Goal: Find specific page/section: Find specific page/section

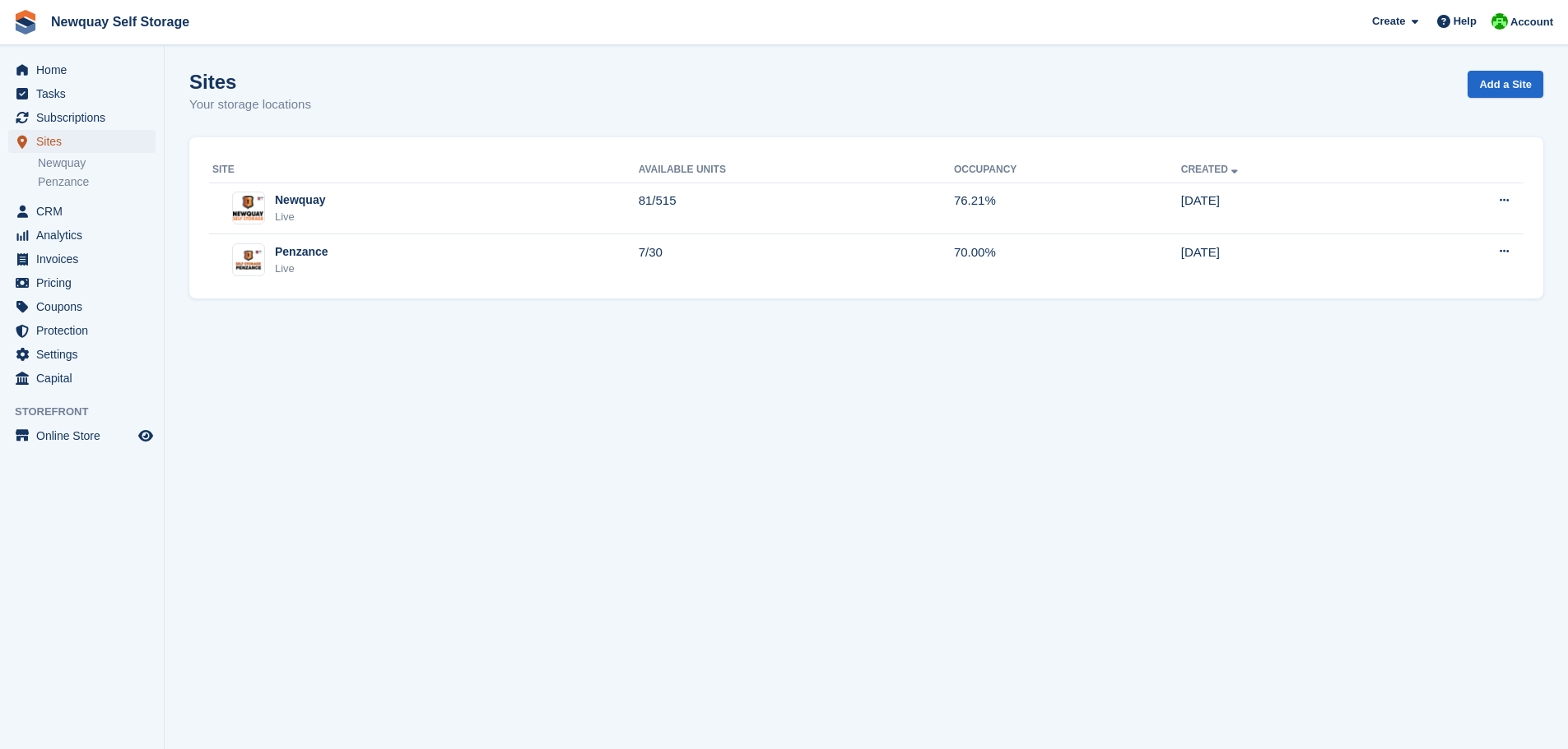
click at [50, 141] on span "Sites" at bounding box center [85, 141] width 99 height 23
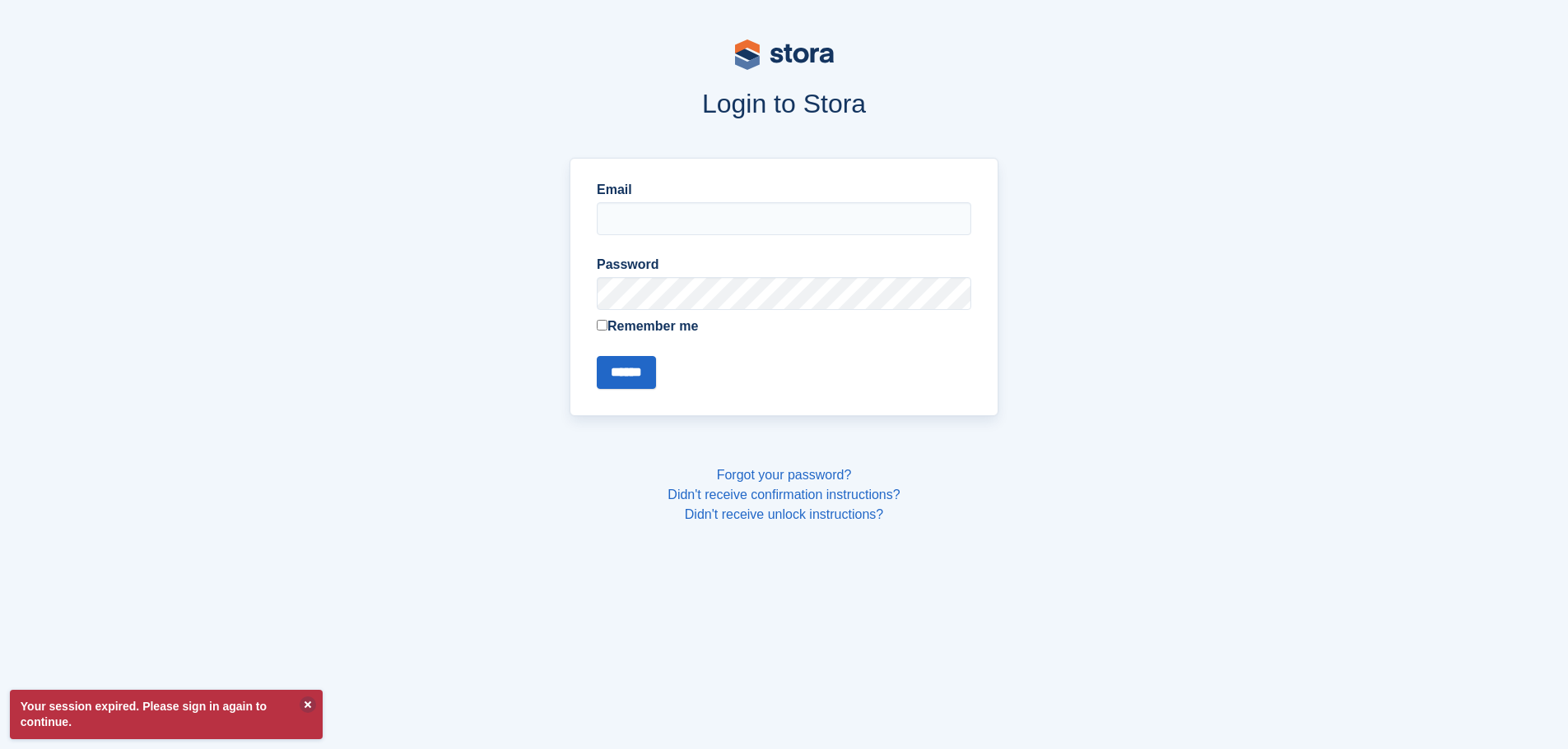
type input "**********"
click at [627, 372] on input "******" at bounding box center [627, 372] width 59 height 33
